Goal: Information Seeking & Learning: Find specific page/section

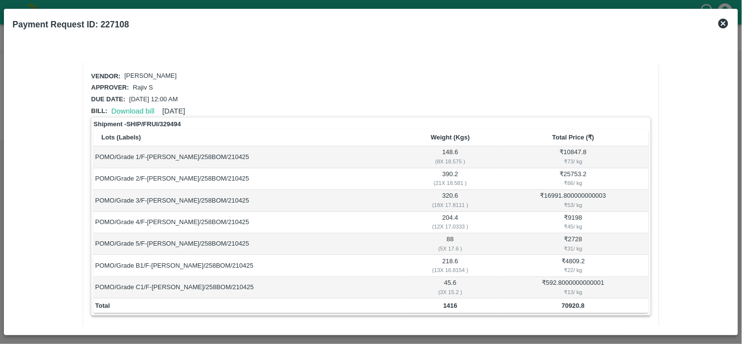
click at [721, 25] on icon at bounding box center [724, 24] width 10 height 10
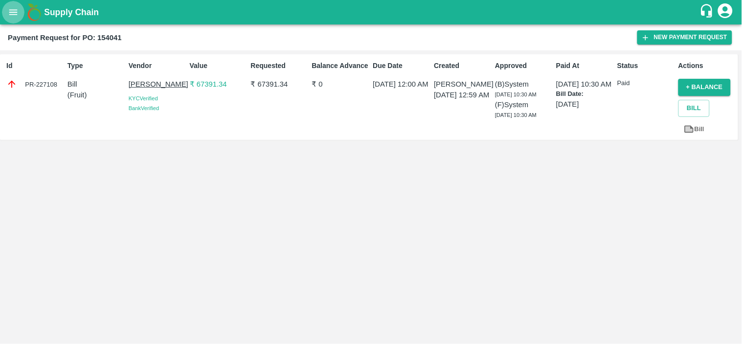
click at [10, 11] on icon "open drawer" at bounding box center [13, 12] width 11 height 11
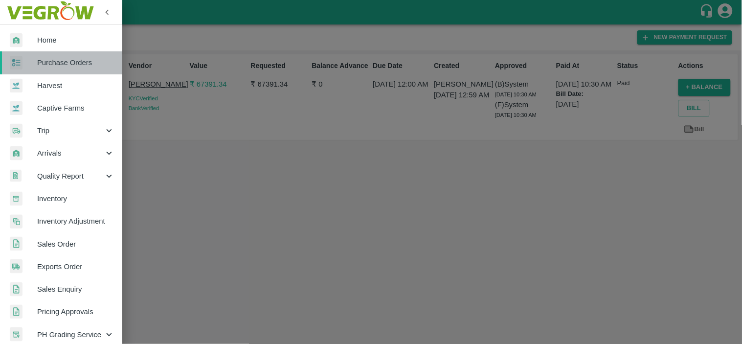
click at [61, 62] on span "Purchase Orders" at bounding box center [75, 62] width 77 height 11
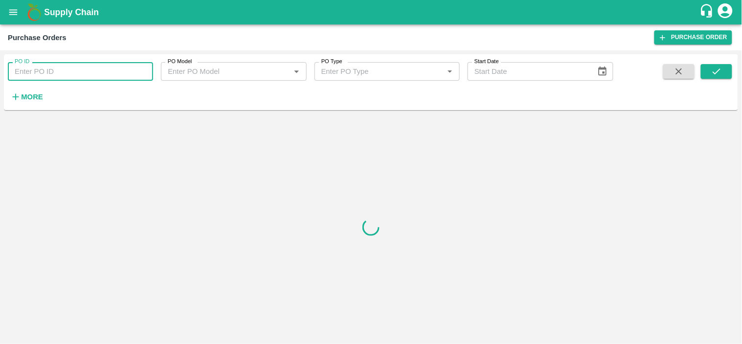
click at [75, 71] on input "PO ID" at bounding box center [80, 71] width 145 height 19
paste input "171970"
type input "171970"
click at [725, 71] on button "submit" at bounding box center [716, 71] width 31 height 15
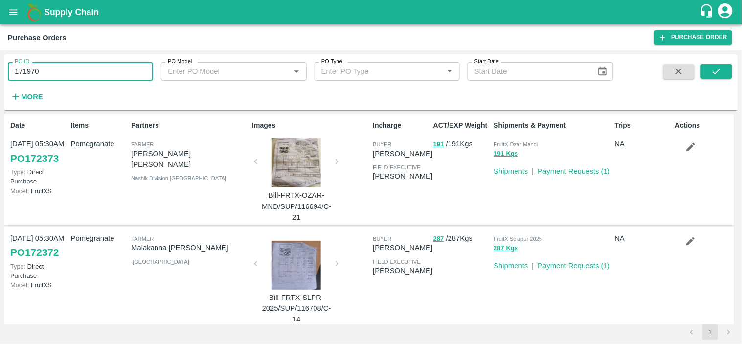
click at [105, 74] on input "171970" at bounding box center [80, 71] width 145 height 19
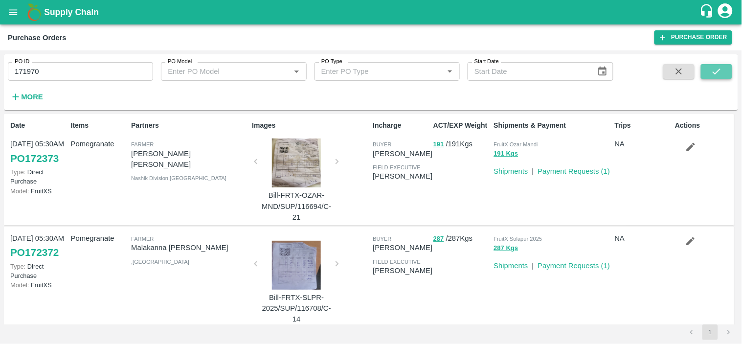
click at [715, 67] on icon "submit" at bounding box center [716, 71] width 11 height 11
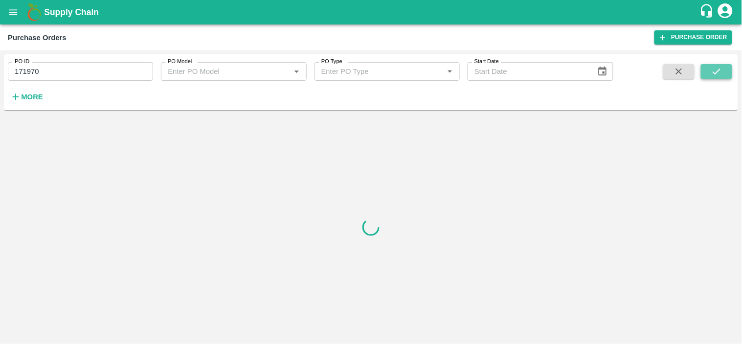
click at [715, 67] on icon "submit" at bounding box center [716, 71] width 11 height 11
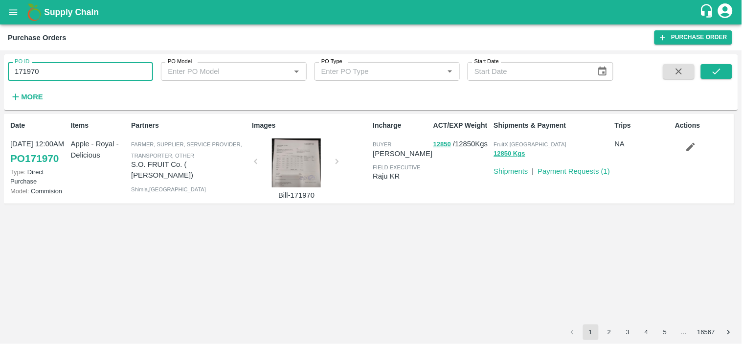
click at [76, 69] on input "171970" at bounding box center [80, 71] width 145 height 19
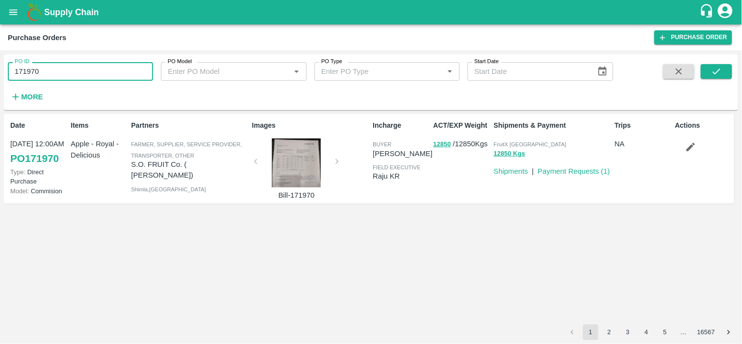
paste input "text"
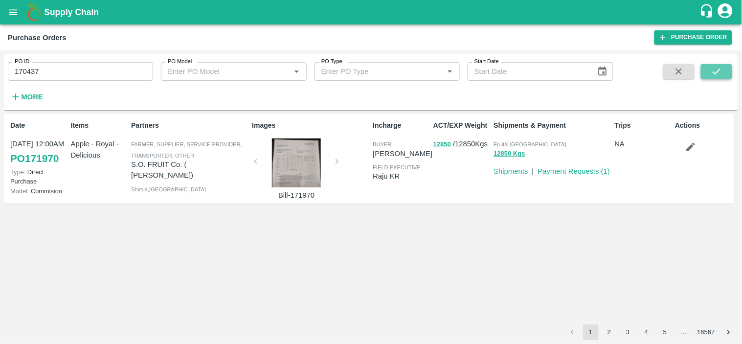
click at [717, 70] on icon "submit" at bounding box center [716, 71] width 11 height 11
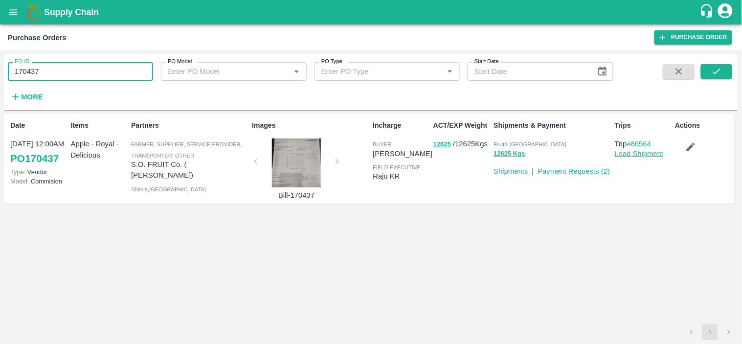
click at [127, 72] on input "170437" at bounding box center [80, 71] width 145 height 19
paste input "text"
type input "169918"
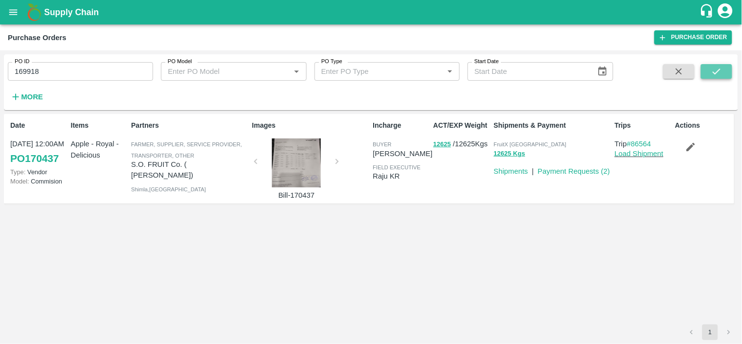
click at [713, 69] on icon "submit" at bounding box center [716, 71] width 11 height 11
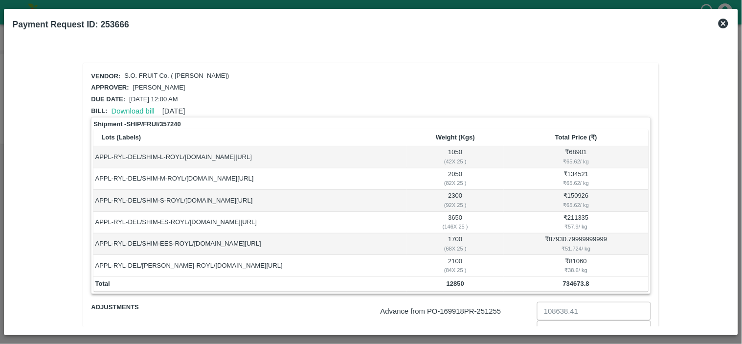
scroll to position [112, 0]
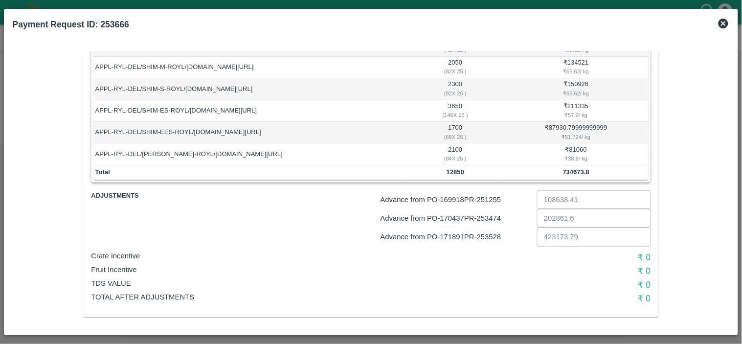
click at [488, 195] on p "Advance from PO- 169918 PR- 251255" at bounding box center [457, 199] width 153 height 11
copy p "251255"
click at [496, 217] on p "Advance from PO- 170437 PR- 253474" at bounding box center [457, 218] width 153 height 11
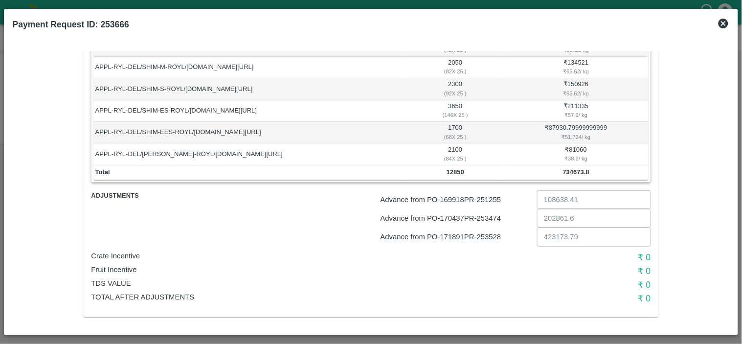
click at [492, 198] on p "Advance from PO- 169918 PR- 251255" at bounding box center [457, 199] width 153 height 11
copy p "251255"
click at [492, 217] on p "Advance from PO- 170437 PR- 253474" at bounding box center [457, 218] width 153 height 11
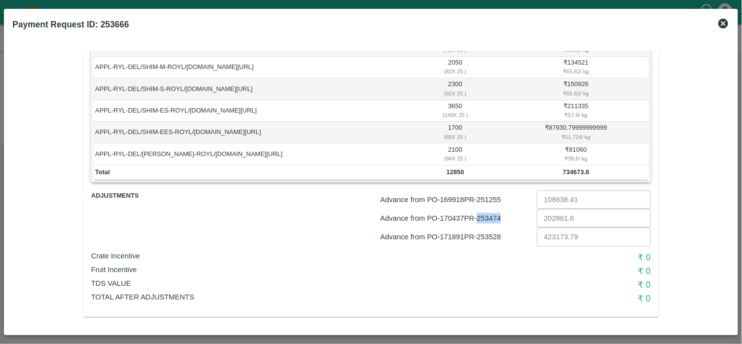
copy p "253474"
click at [495, 235] on p "Advance from PO- 171891 PR- 253528" at bounding box center [457, 236] width 153 height 11
copy p "253528"
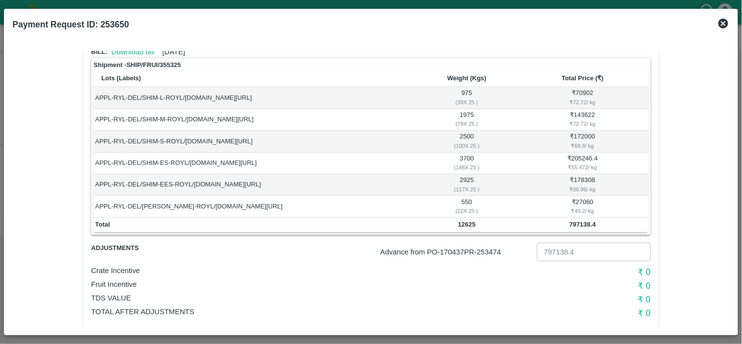
scroll to position [60, 0]
click at [495, 248] on p "Advance from PO- 170437 PR- 253474" at bounding box center [457, 251] width 153 height 11
copy p "253474"
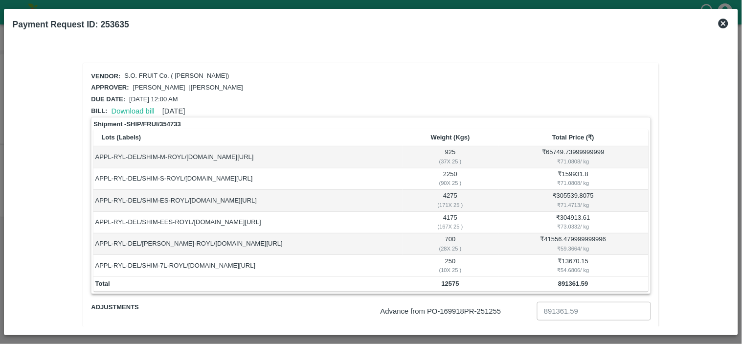
scroll to position [74, 0]
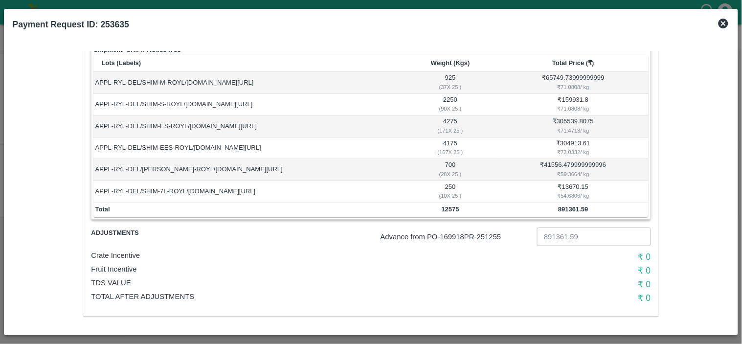
click at [494, 235] on p "Advance from PO- 169918 PR- 251255" at bounding box center [457, 236] width 153 height 11
copy p "251255"
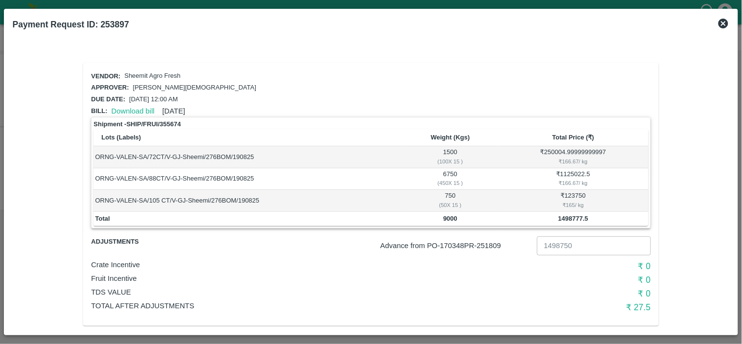
click at [723, 24] on icon at bounding box center [724, 24] width 12 height 12
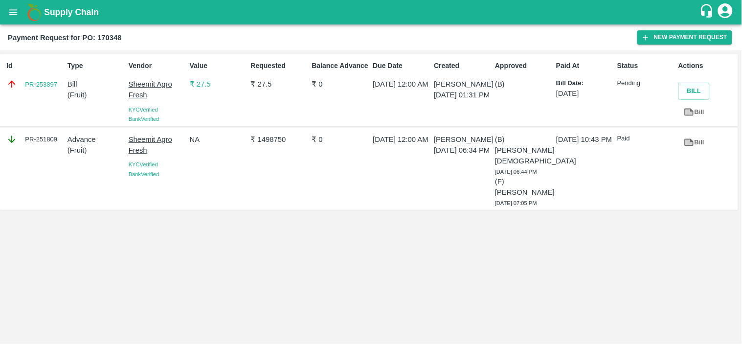
click at [13, 17] on icon "open drawer" at bounding box center [13, 12] width 11 height 11
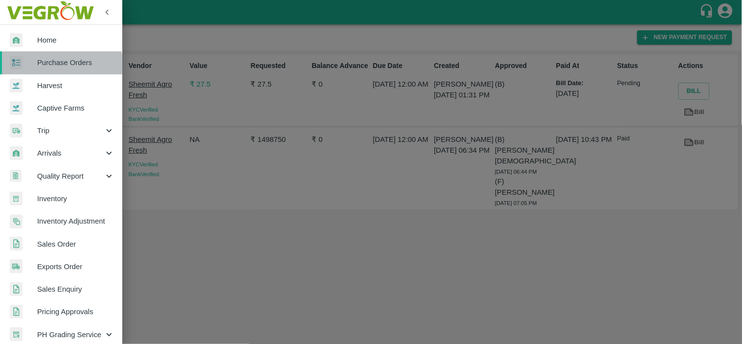
click at [49, 67] on span "Purchase Orders" at bounding box center [75, 62] width 77 height 11
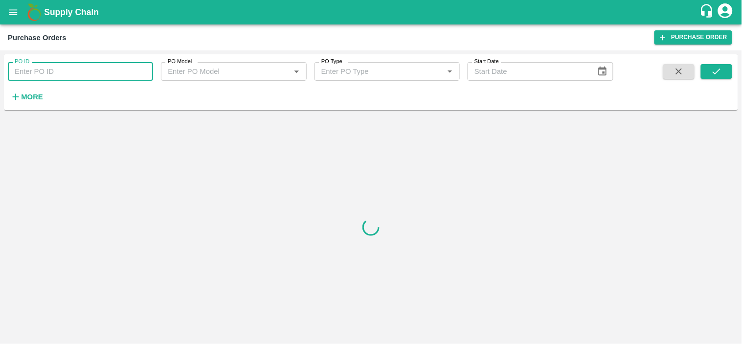
click at [49, 67] on input "PO ID" at bounding box center [80, 71] width 145 height 19
paste input "171332"
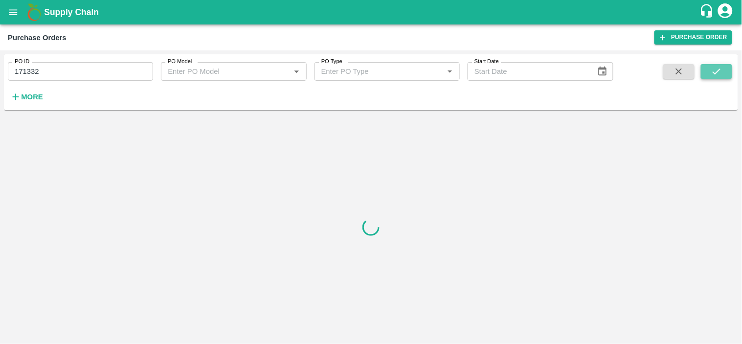
click at [719, 67] on icon "submit" at bounding box center [716, 71] width 11 height 11
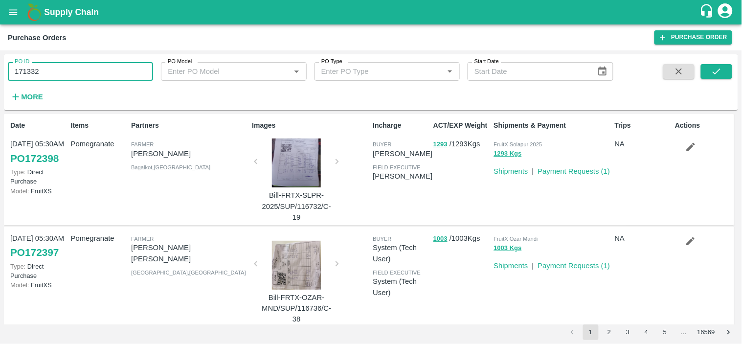
click at [68, 71] on input "171332" at bounding box center [80, 71] width 145 height 19
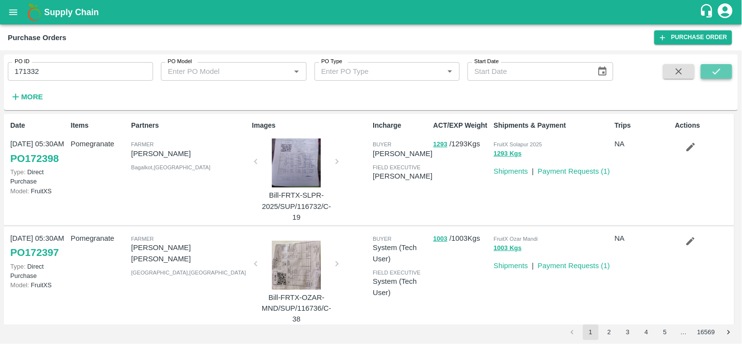
click at [721, 72] on icon "submit" at bounding box center [716, 71] width 11 height 11
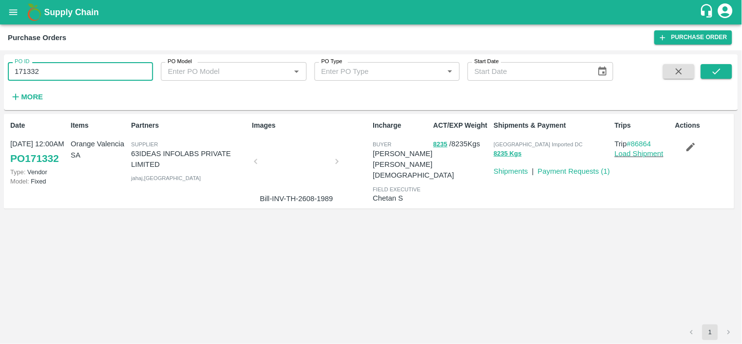
click at [61, 72] on input "171332" at bounding box center [80, 71] width 145 height 19
click at [521, 144] on span "[GEOGRAPHIC_DATA] Imported DC" at bounding box center [538, 144] width 89 height 6
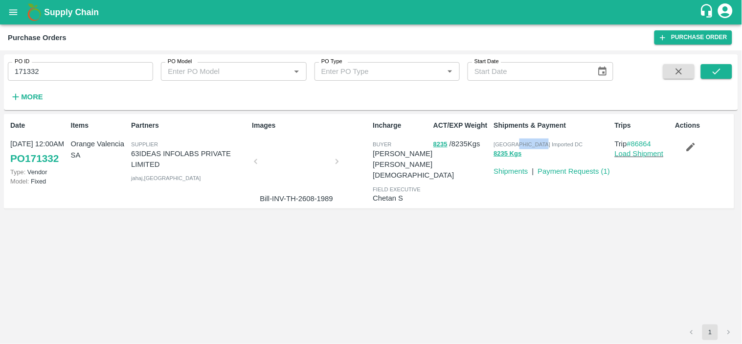
click at [521, 144] on span "[GEOGRAPHIC_DATA] Imported DC" at bounding box center [538, 144] width 89 height 6
copy p "Mumbai Imported DC 8235 Kgs"
click at [71, 143] on p "Orange Valencia SA" at bounding box center [99, 149] width 57 height 22
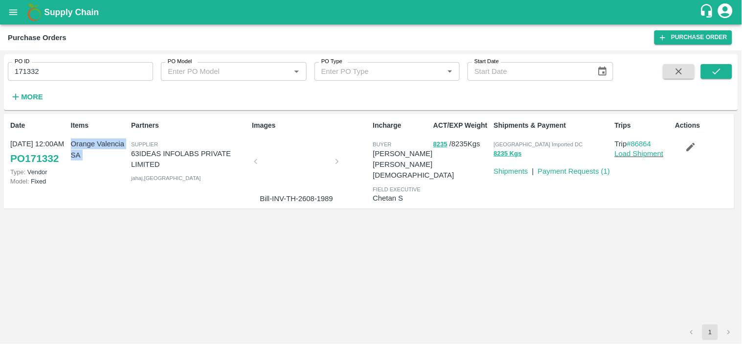
drag, startPoint x: 71, startPoint y: 143, endPoint x: 82, endPoint y: 163, distance: 23.2
click at [82, 163] on div "Items Orange Valencia SA" at bounding box center [97, 161] width 61 height 90
click at [93, 80] on input "171332" at bounding box center [80, 71] width 145 height 19
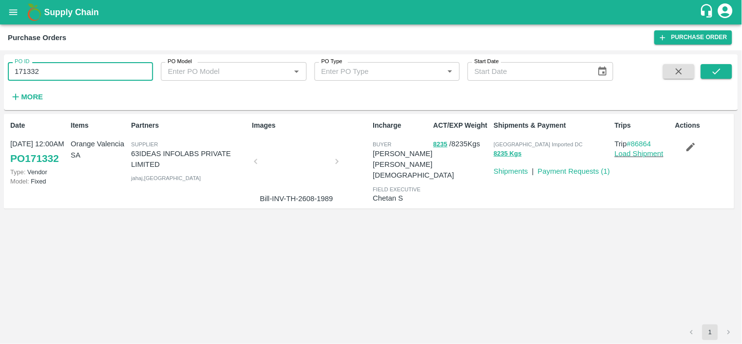
click at [93, 80] on input "171332" at bounding box center [80, 71] width 145 height 19
paste input "text"
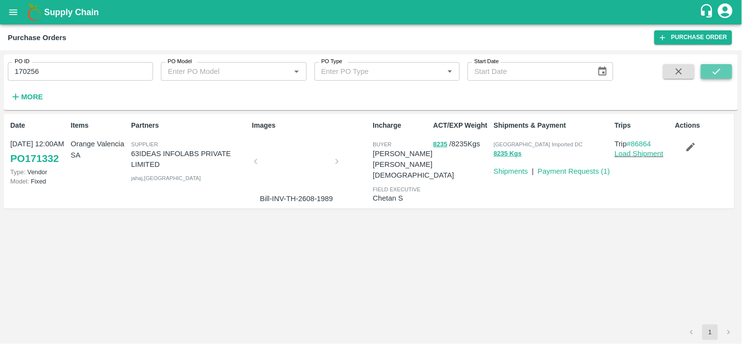
click at [716, 70] on icon "submit" at bounding box center [716, 71] width 11 height 11
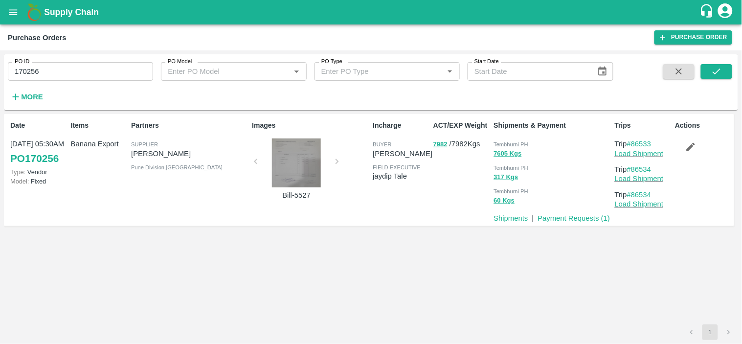
click at [507, 143] on span "Tembhurni PH" at bounding box center [511, 144] width 35 height 6
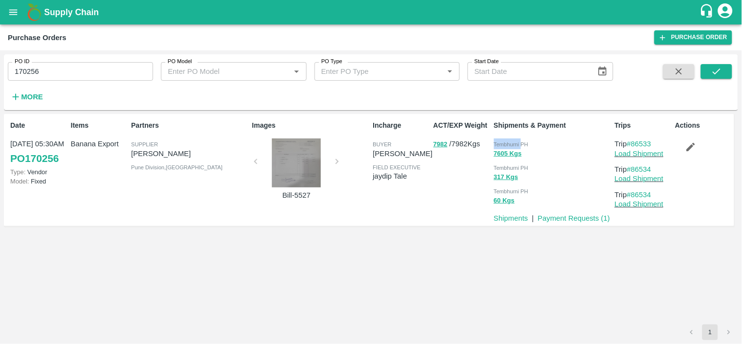
copy span "Tembhurni"
click at [163, 154] on p "Nandkumar Subhash Patil" at bounding box center [189, 153] width 117 height 11
copy p "Nandkumar Subhash Patil"
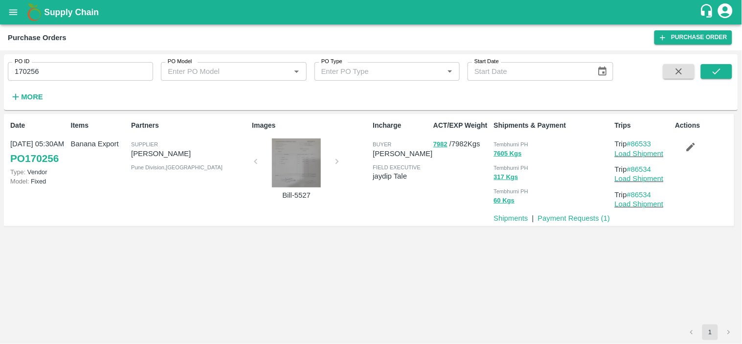
click at [510, 143] on span "Tembhurni PH" at bounding box center [511, 144] width 35 height 6
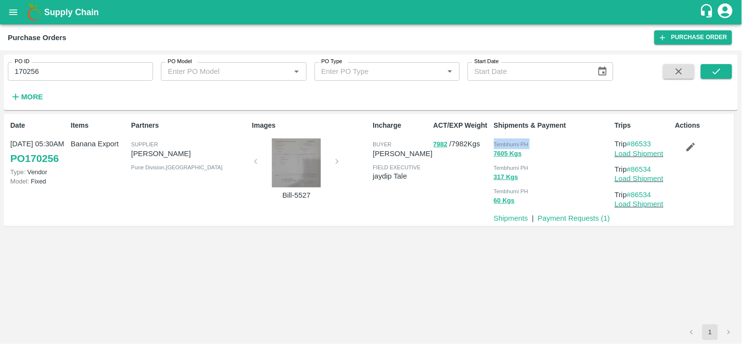
click at [510, 143] on span "Tembhurni PH" at bounding box center [511, 144] width 35 height 6
click at [49, 72] on input "170256" at bounding box center [80, 71] width 145 height 19
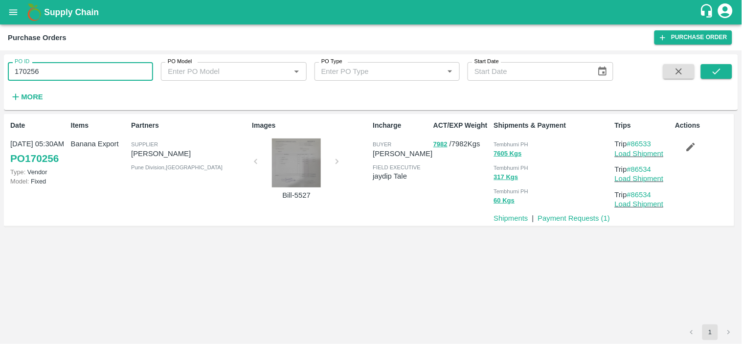
click at [49, 72] on input "170256" at bounding box center [80, 71] width 145 height 19
paste input "text"
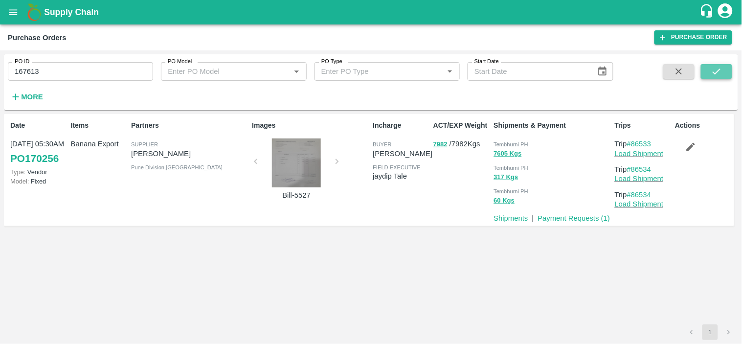
click at [721, 70] on icon "submit" at bounding box center [716, 71] width 11 height 11
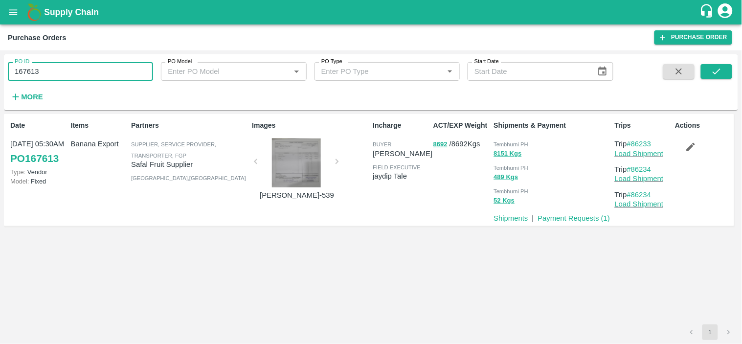
click at [42, 73] on input "167613" at bounding box center [80, 71] width 145 height 19
paste input "text"
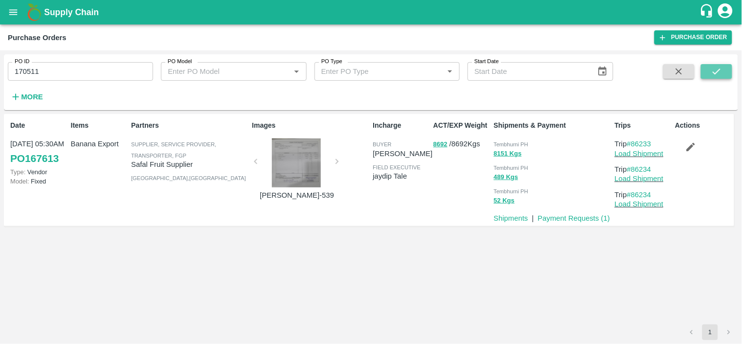
click at [717, 65] on button "submit" at bounding box center [716, 71] width 31 height 15
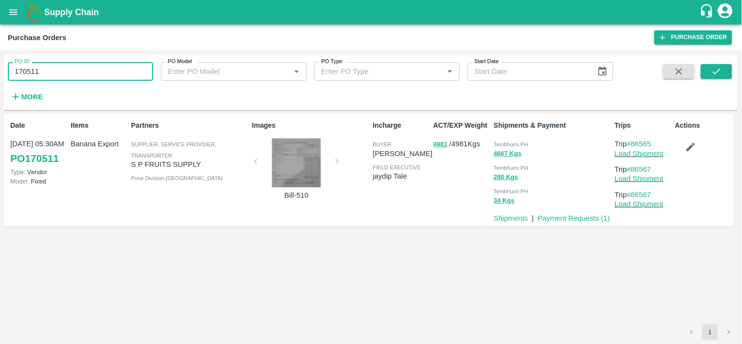
click at [110, 66] on input "170511" at bounding box center [80, 71] width 145 height 19
paste input "text"
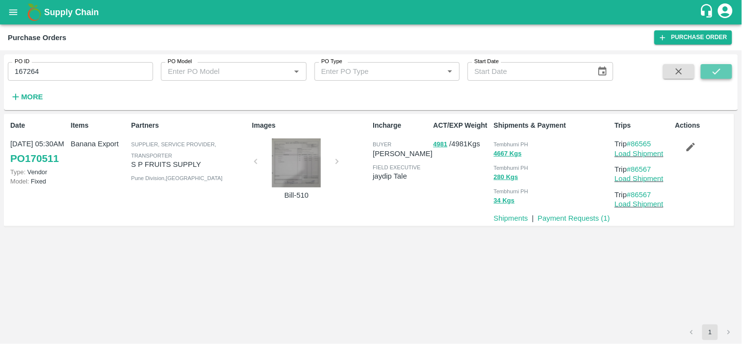
click at [720, 68] on icon "submit" at bounding box center [716, 71] width 11 height 11
click at [53, 72] on input "167264" at bounding box center [80, 71] width 145 height 19
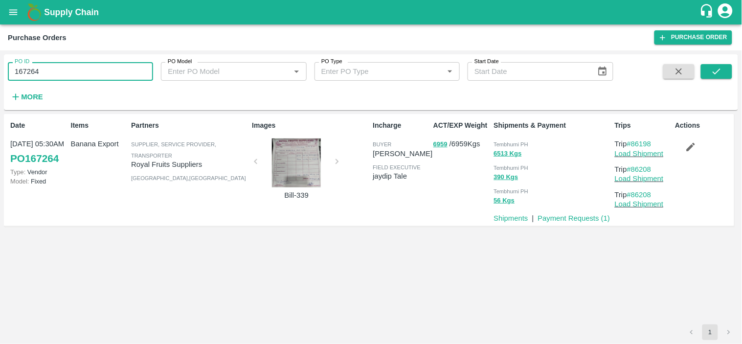
click at [53, 72] on input "167264" at bounding box center [80, 71] width 145 height 19
paste input "text"
type input "168971"
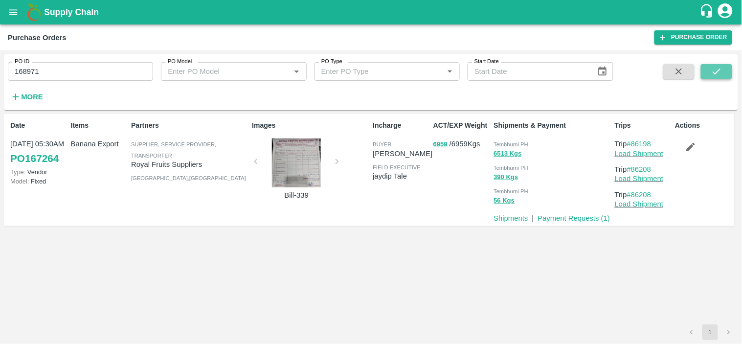
click at [718, 69] on icon "submit" at bounding box center [716, 71] width 11 height 11
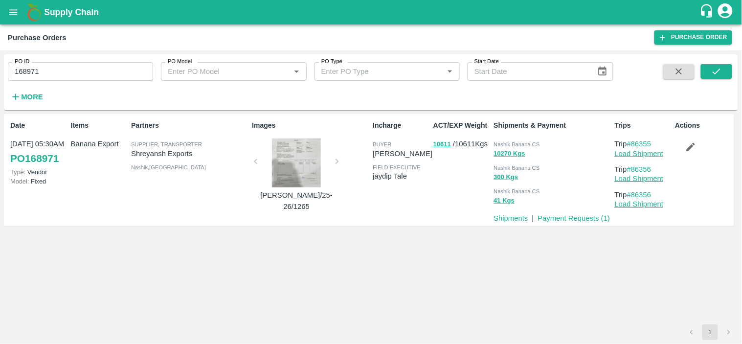
click at [160, 153] on p "Shreyansh Exports" at bounding box center [189, 153] width 117 height 11
copy p "Shreyansh Exports"
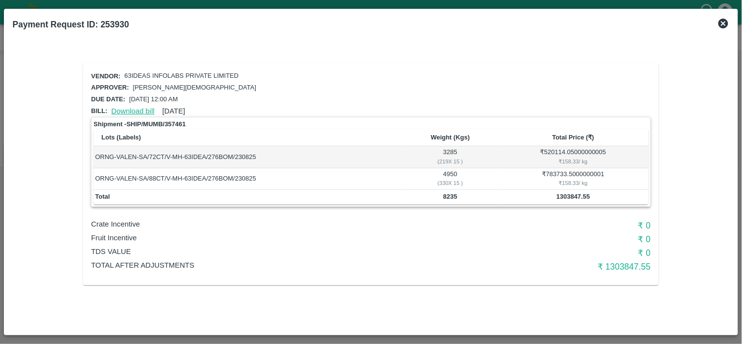
click at [129, 107] on link "Download bill" at bounding box center [133, 111] width 43 height 8
click at [448, 198] on td "8235" at bounding box center [451, 197] width 96 height 15
copy b "8235"
click at [573, 180] on div "₹ 158.33 / kg" at bounding box center [573, 183] width 147 height 9
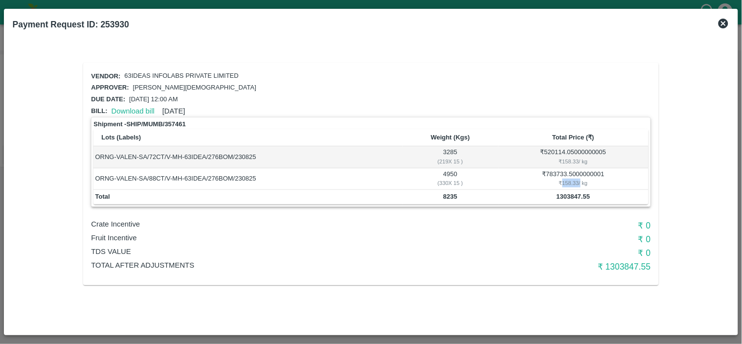
click at [573, 180] on div "₹ 158.33 / kg" at bounding box center [573, 183] width 147 height 9
copy div "158.33"
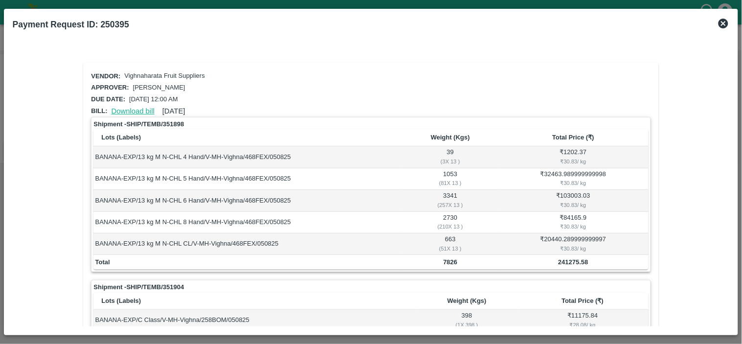
click at [125, 108] on link "Download bill" at bounding box center [133, 111] width 43 height 8
click at [134, 109] on link "Download bill" at bounding box center [133, 111] width 43 height 8
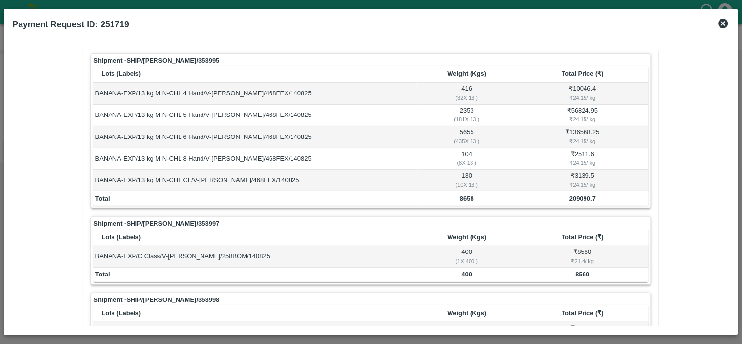
scroll to position [66, 0]
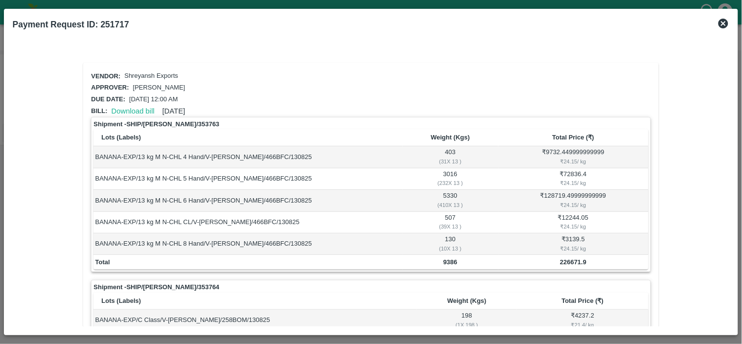
scroll to position [187, 0]
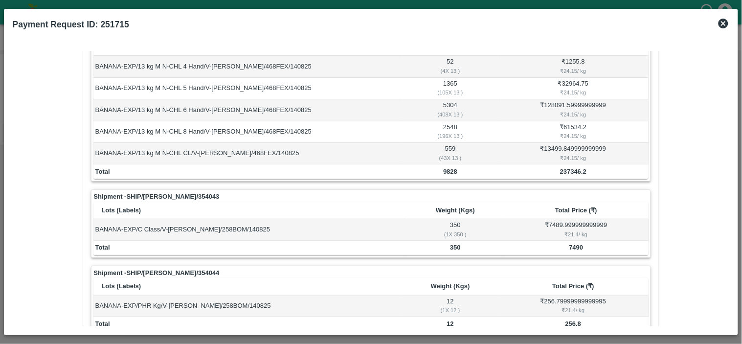
scroll to position [187, 0]
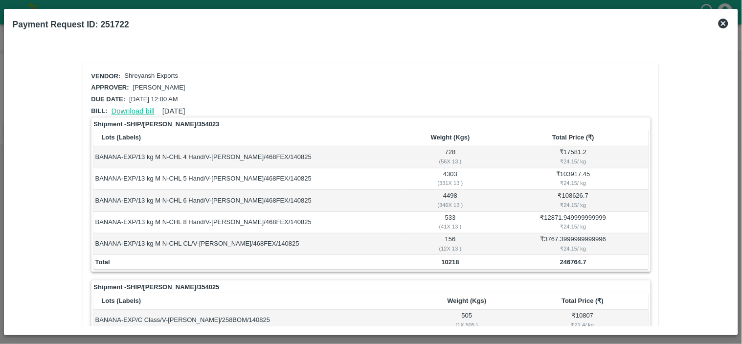
click at [135, 109] on link "Download bill" at bounding box center [133, 111] width 43 height 8
click at [129, 108] on link "Download bill" at bounding box center [133, 111] width 43 height 8
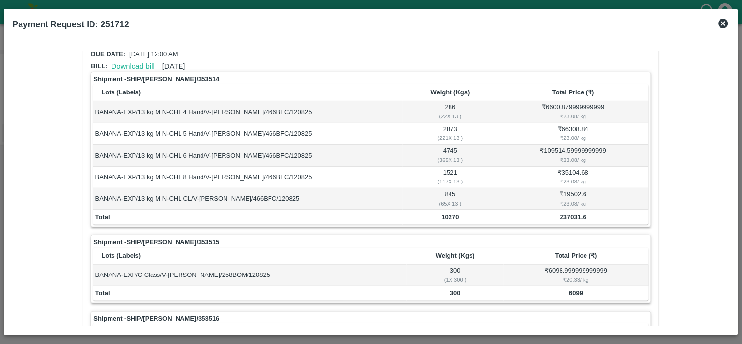
scroll to position [45, 0]
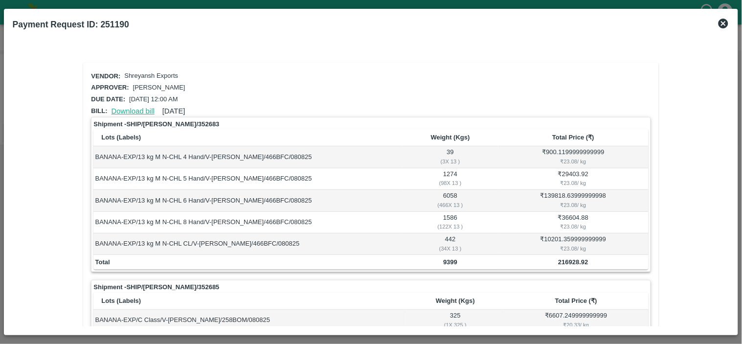
click at [129, 110] on link "Download bill" at bounding box center [133, 111] width 43 height 8
click at [126, 111] on link "Download bill" at bounding box center [133, 111] width 43 height 8
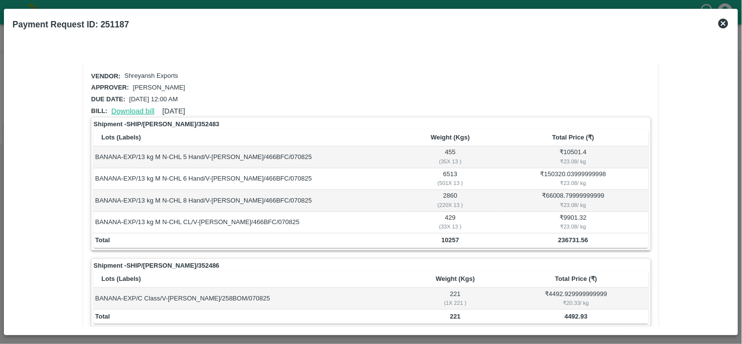
click at [130, 107] on link "Download bill" at bounding box center [133, 111] width 43 height 8
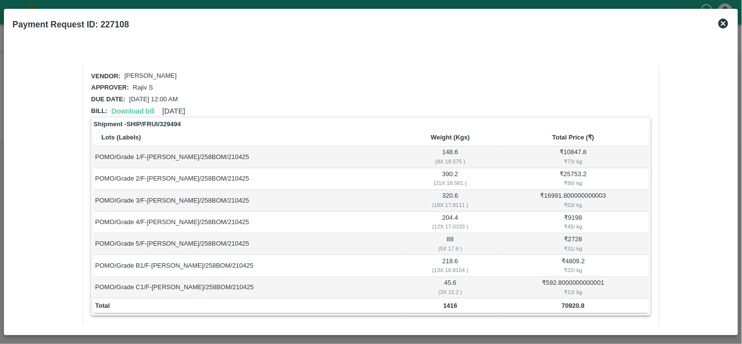
click at [721, 21] on icon at bounding box center [724, 24] width 10 height 10
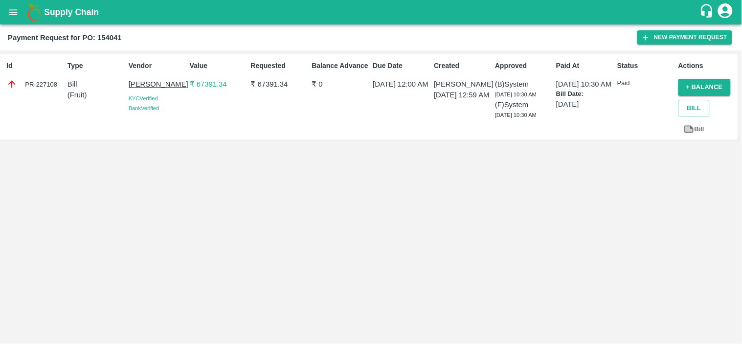
click at [7, 16] on button "open drawer" at bounding box center [13, 12] width 23 height 23
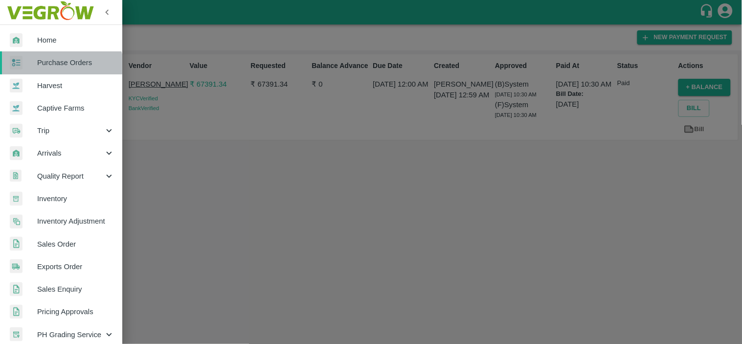
click at [57, 70] on link "Purchase Orders" at bounding box center [61, 62] width 122 height 23
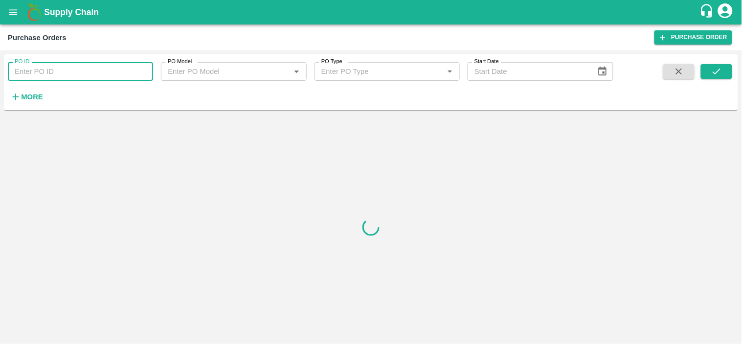
click at [57, 70] on input "PO ID" at bounding box center [80, 71] width 145 height 19
paste input "171222"
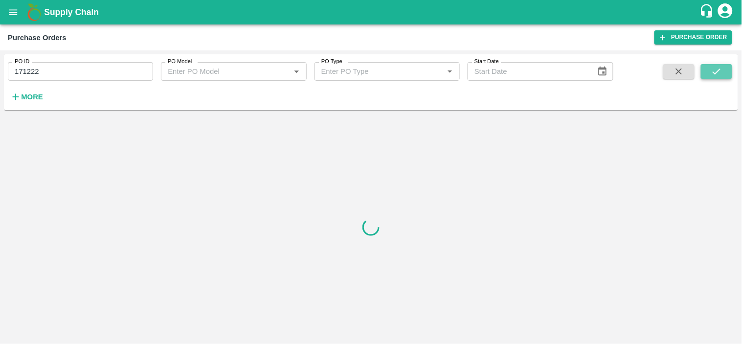
click at [718, 74] on icon "submit" at bounding box center [716, 71] width 11 height 11
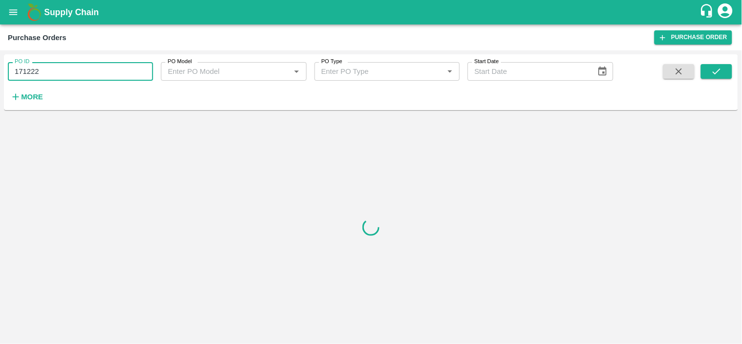
click at [51, 71] on input "171222" at bounding box center [80, 71] width 145 height 19
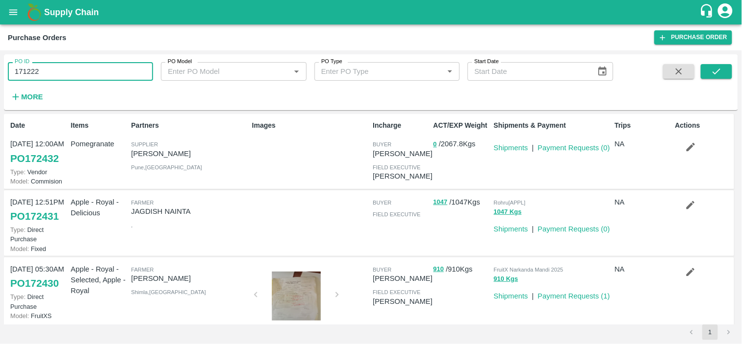
type input "171222"
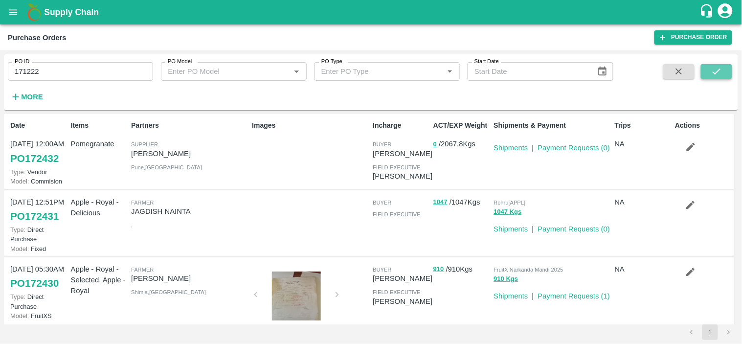
click at [722, 67] on icon "submit" at bounding box center [716, 71] width 11 height 11
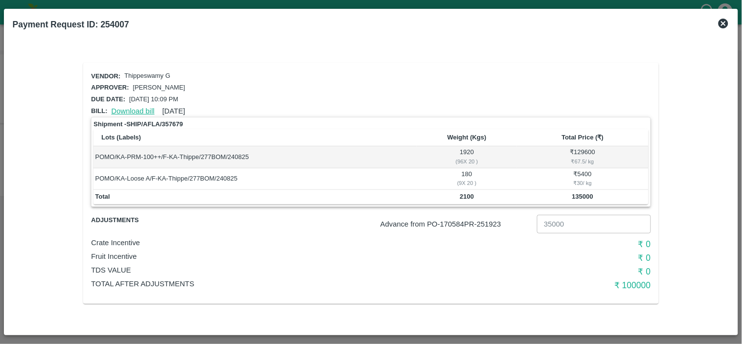
click at [119, 110] on link "Download bill" at bounding box center [133, 111] width 43 height 8
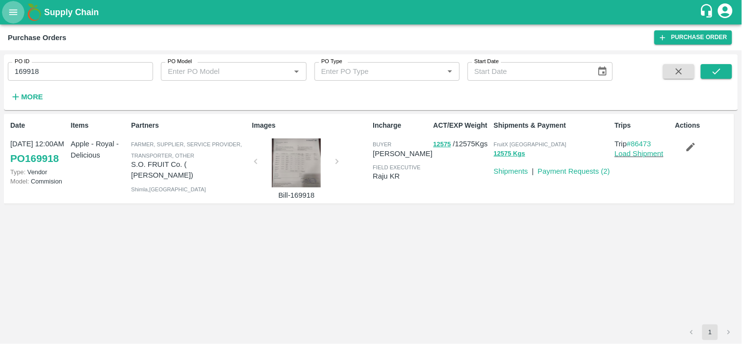
click at [11, 16] on icon "open drawer" at bounding box center [13, 12] width 11 height 11
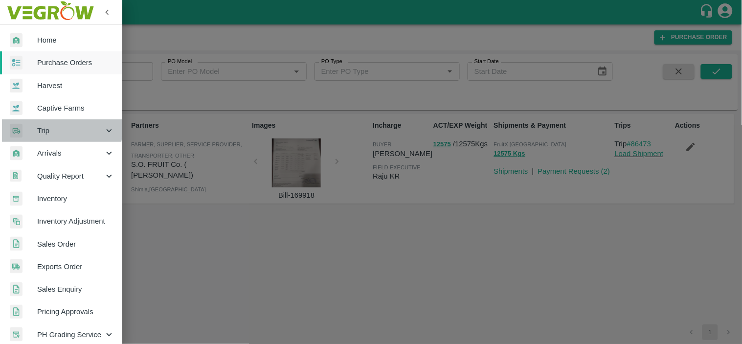
click at [41, 127] on span "Trip" at bounding box center [70, 130] width 67 height 11
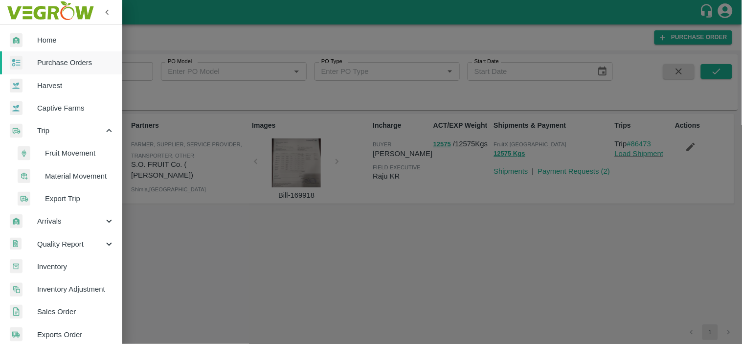
click at [57, 174] on span "Material Movement" at bounding box center [79, 176] width 69 height 11
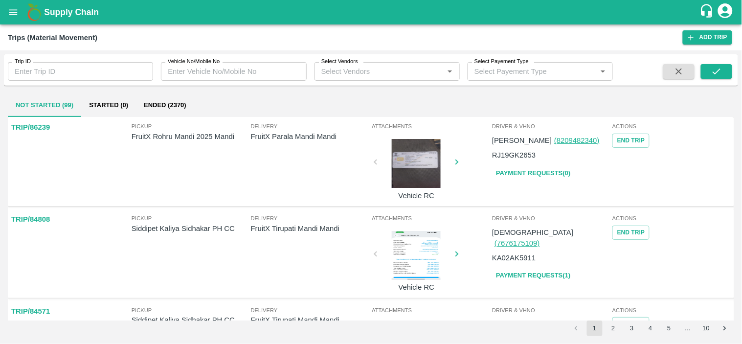
click at [77, 69] on input "Trip ID" at bounding box center [80, 71] width 145 height 19
paste input "86894"
type input "86894"
click at [713, 71] on icon "submit" at bounding box center [717, 71] width 8 height 6
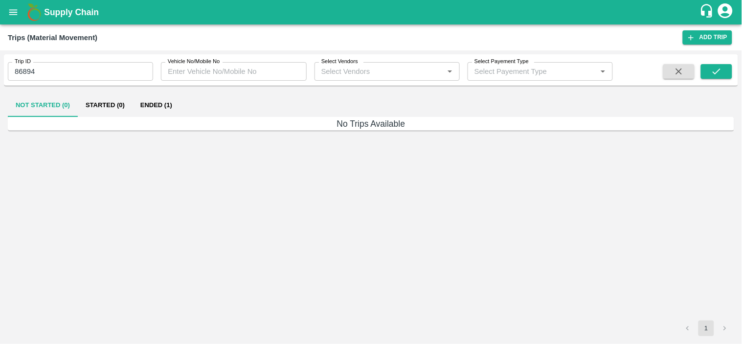
click at [150, 107] on button "Ended (1)" at bounding box center [156, 104] width 47 height 23
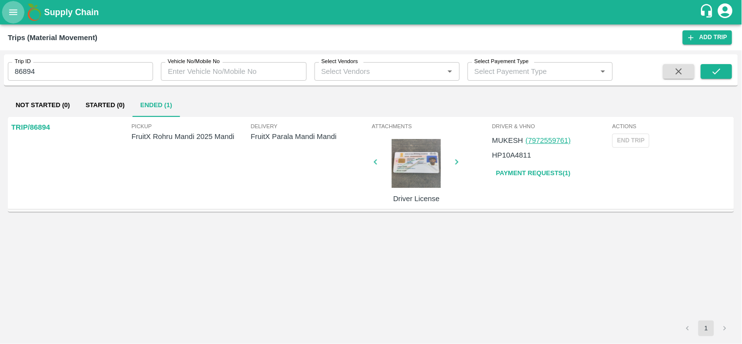
click at [10, 7] on icon "open drawer" at bounding box center [13, 12] width 11 height 11
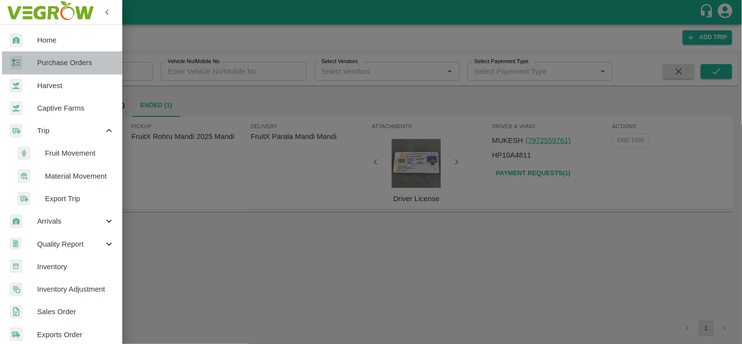
click at [67, 61] on span "Purchase Orders" at bounding box center [75, 62] width 77 height 11
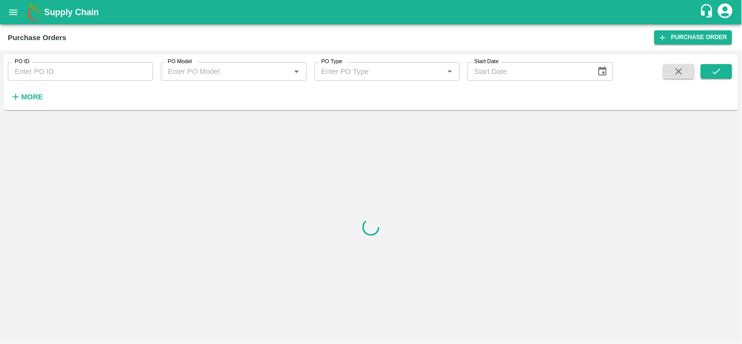
click at [69, 70] on input "PO ID" at bounding box center [80, 71] width 145 height 19
paste input "171632"
type input "171632"
click at [716, 69] on icon "submit" at bounding box center [716, 71] width 11 height 11
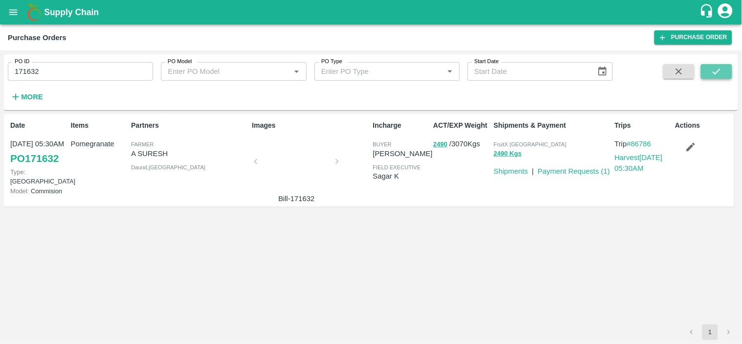
click at [715, 69] on icon "submit" at bounding box center [716, 71] width 11 height 11
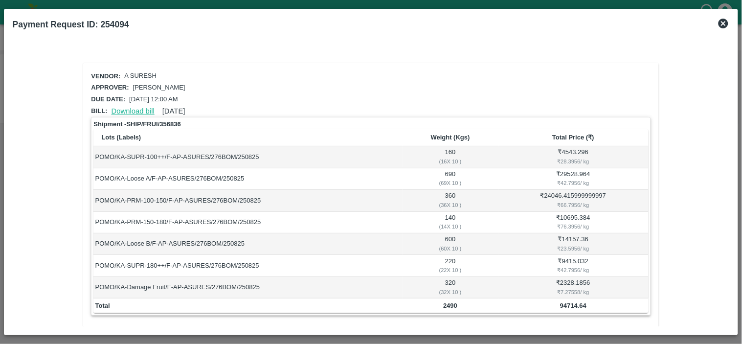
click at [129, 108] on link "Download bill" at bounding box center [133, 111] width 43 height 8
